Goal: Task Accomplishment & Management: Manage account settings

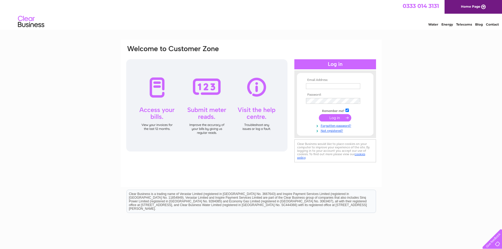
click at [318, 87] on input "text" at bounding box center [333, 86] width 54 height 6
type input "richmondprintltd@gmail.com"
click at [328, 119] on input "submit" at bounding box center [335, 117] width 32 height 7
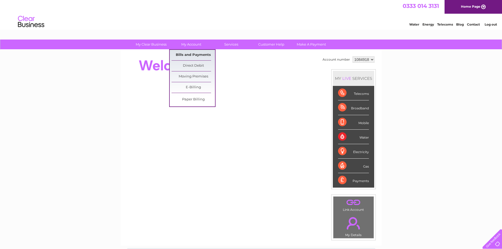
click at [193, 53] on link "Bills and Payments" at bounding box center [192, 55] width 43 height 11
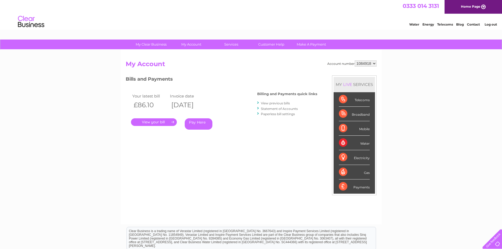
click at [148, 122] on link "." at bounding box center [154, 122] width 46 height 8
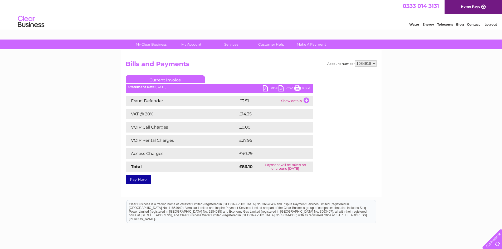
click at [265, 88] on link "PDF" at bounding box center [271, 89] width 16 height 8
click at [492, 23] on link "Log out" at bounding box center [490, 24] width 12 height 4
